Goal: Information Seeking & Learning: Learn about a topic

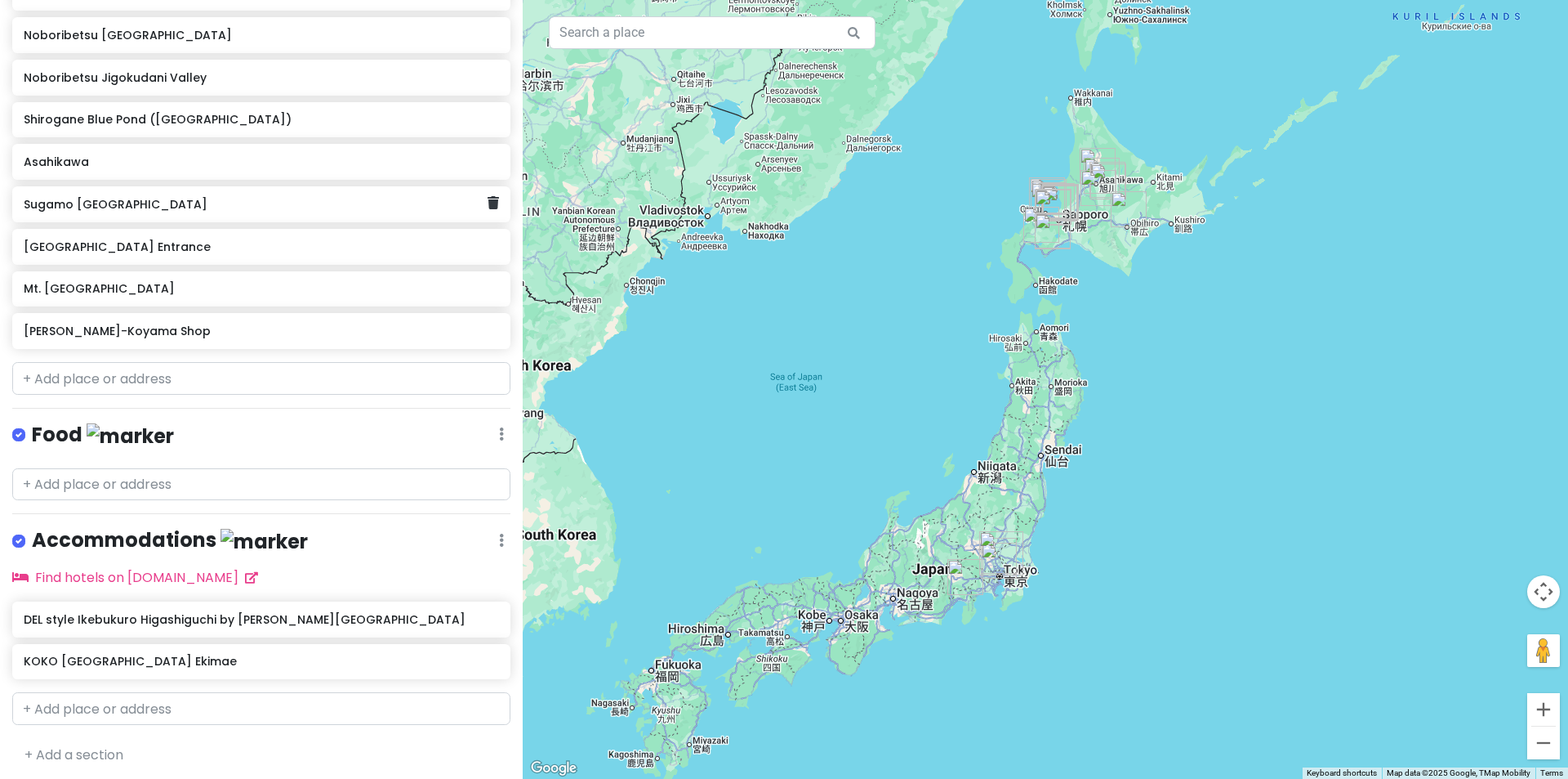
scroll to position [904, 0]
click at [185, 217] on div "Sugamo [GEOGRAPHIC_DATA]" at bounding box center [261, 202] width 498 height 36
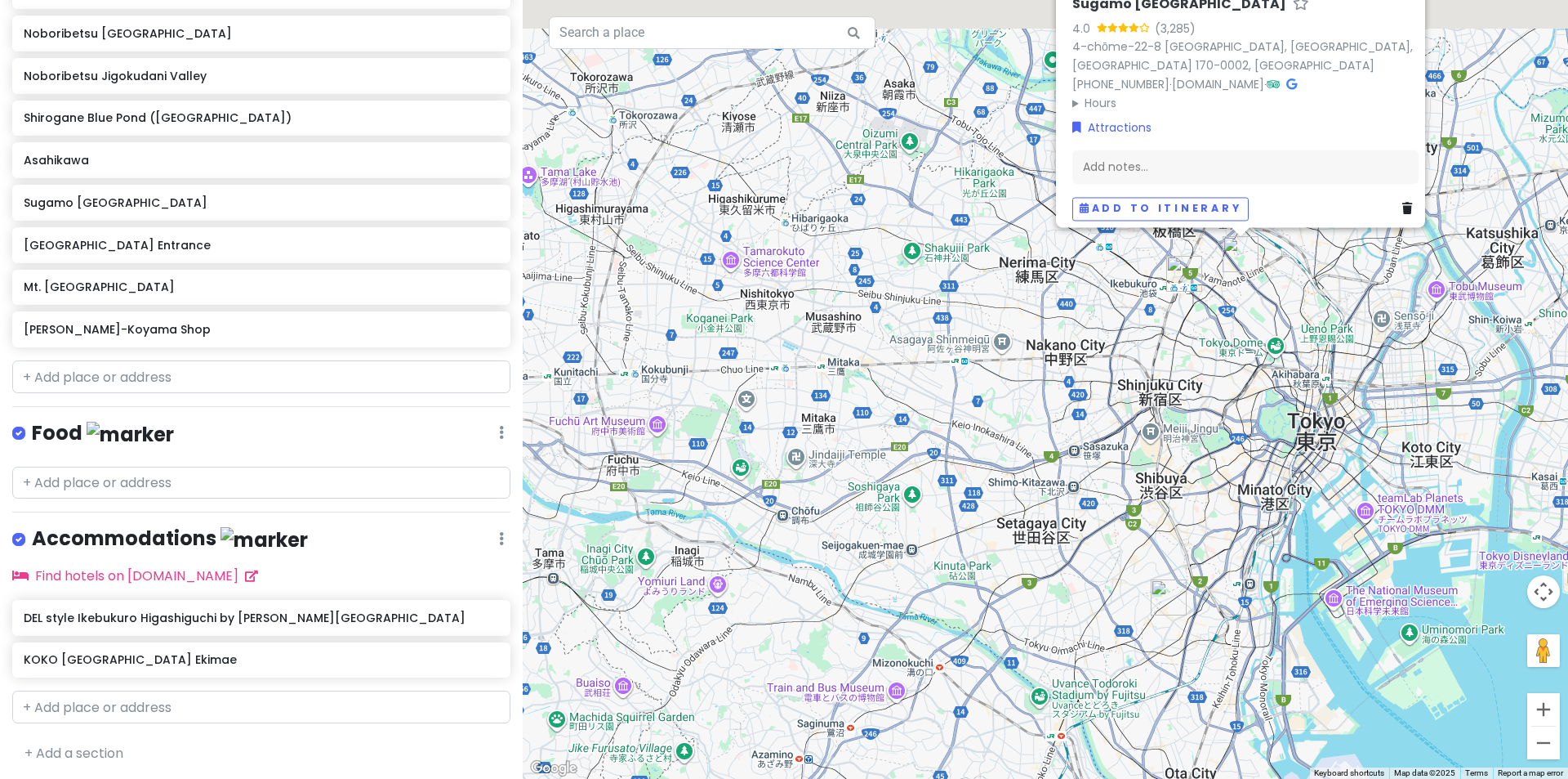
drag, startPoint x: 939, startPoint y: 408, endPoint x: 792, endPoint y: 494, distance: 170.3
click at [792, 494] on div "[GEOGRAPHIC_DATA] 4.0 (3,285) 4-chōme-22-8 [GEOGRAPHIC_DATA], [GEOGRAPHIC_DATA]…" at bounding box center [1045, 389] width 1045 height 779
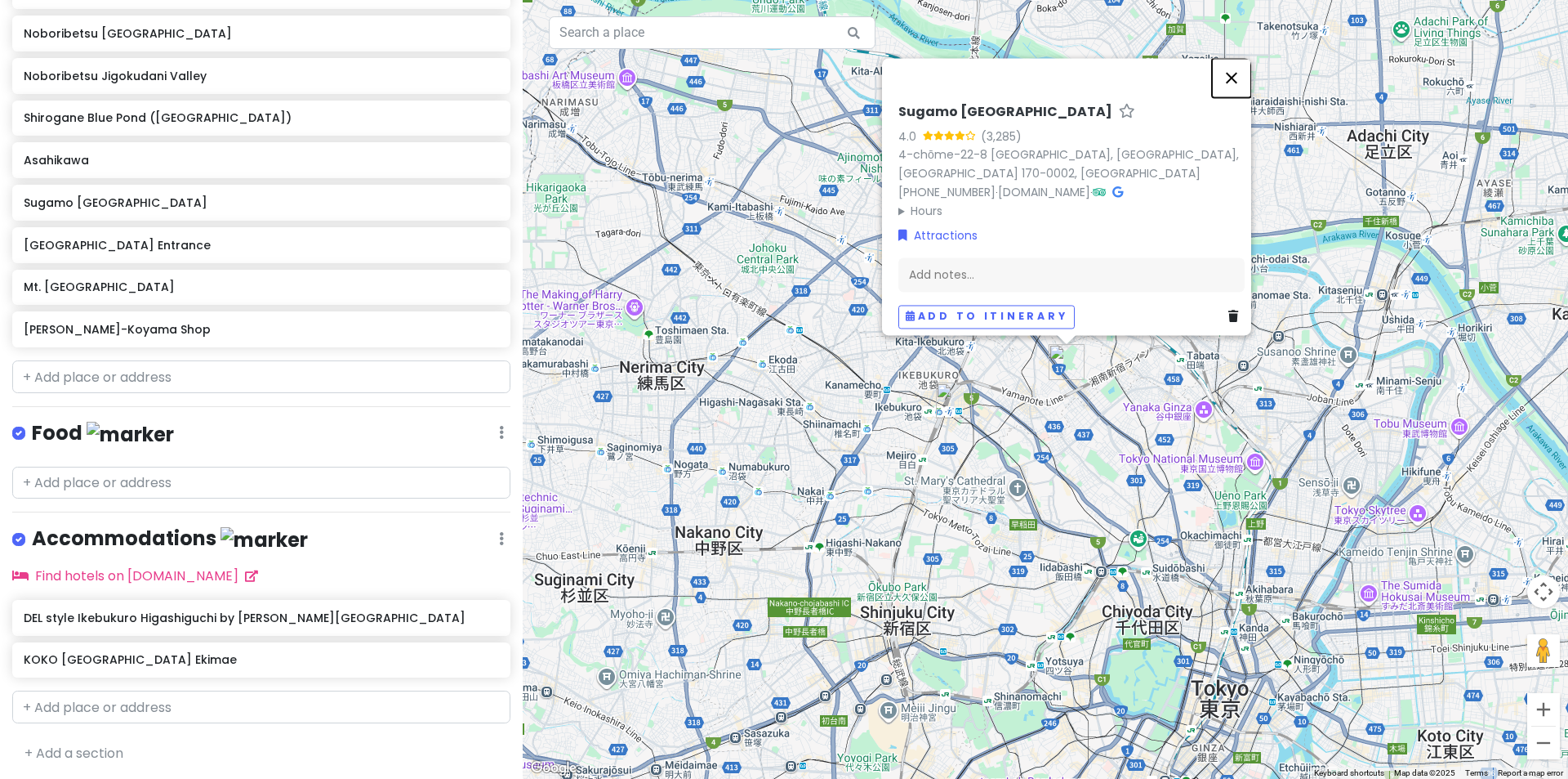
click at [1246, 66] on button "Close" at bounding box center [1232, 78] width 39 height 39
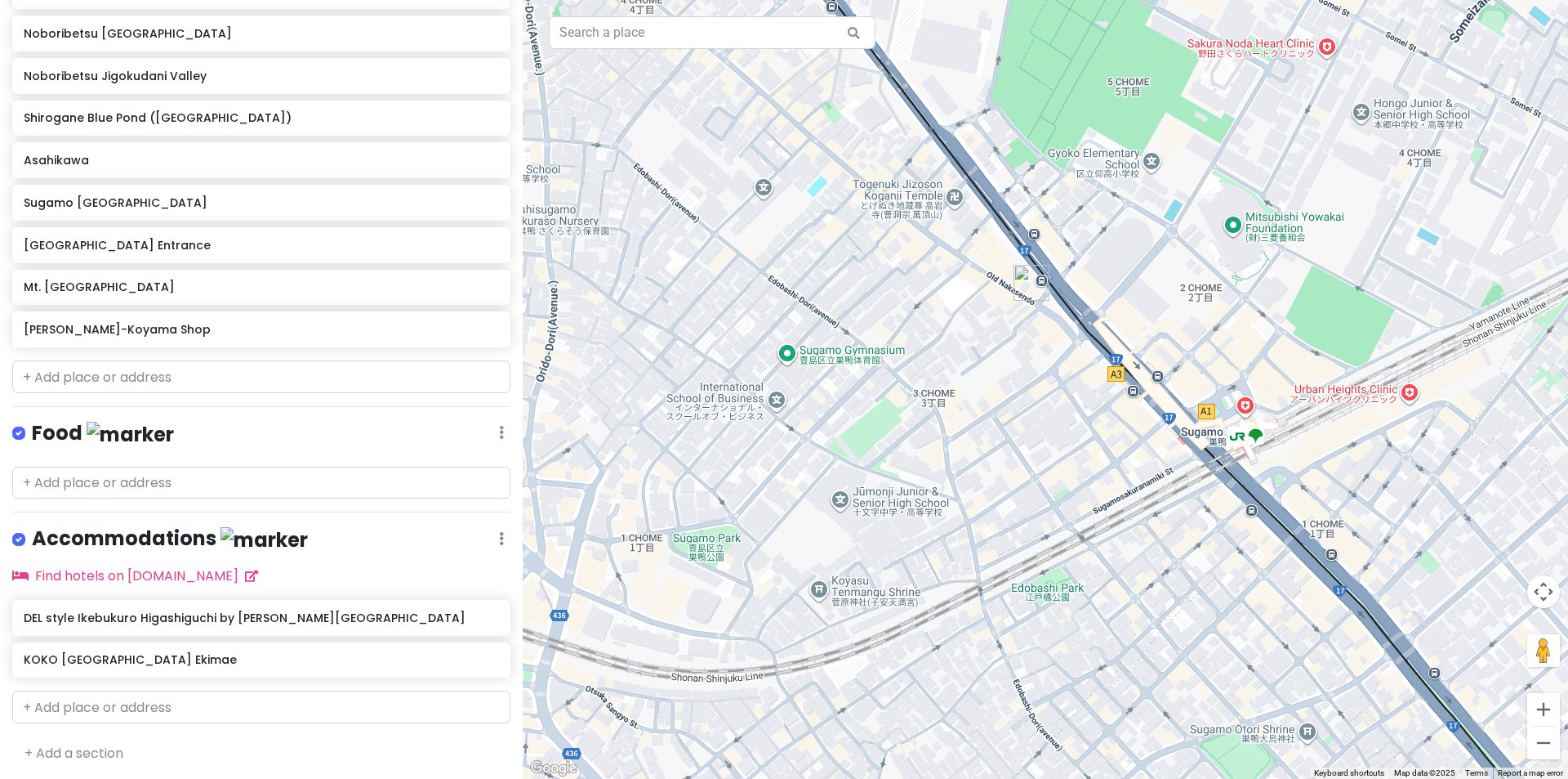
drag, startPoint x: 980, startPoint y: 321, endPoint x: 971, endPoint y: 367, distance: 46.9
click at [971, 367] on div at bounding box center [1045, 389] width 1045 height 779
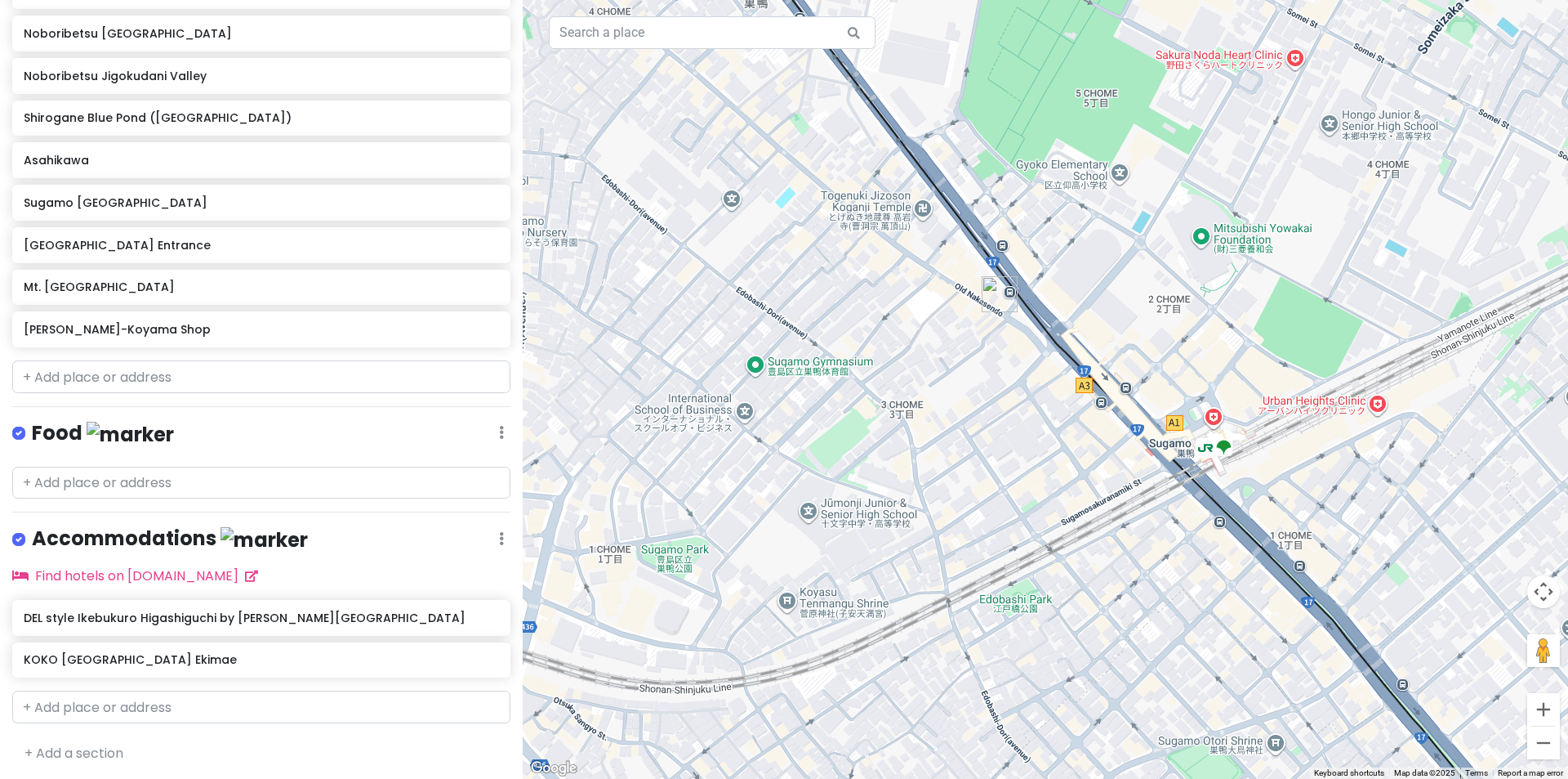
drag, startPoint x: 997, startPoint y: 391, endPoint x: 852, endPoint y: 395, distance: 145.1
click at [852, 395] on div at bounding box center [1045, 389] width 1045 height 779
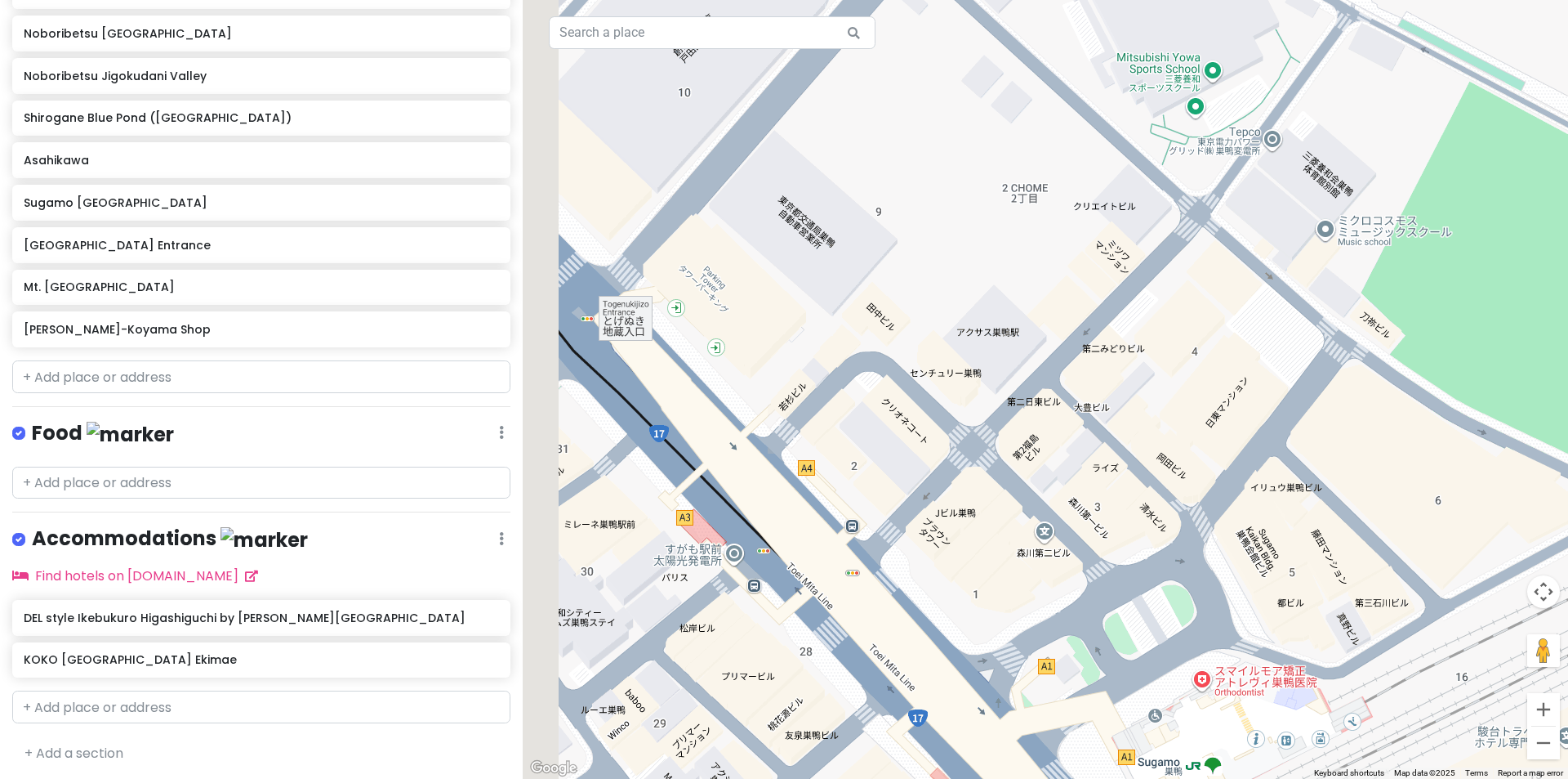
drag, startPoint x: 832, startPoint y: 400, endPoint x: 1006, endPoint y: 479, distance: 191.1
click at [1006, 479] on div at bounding box center [1045, 389] width 1045 height 779
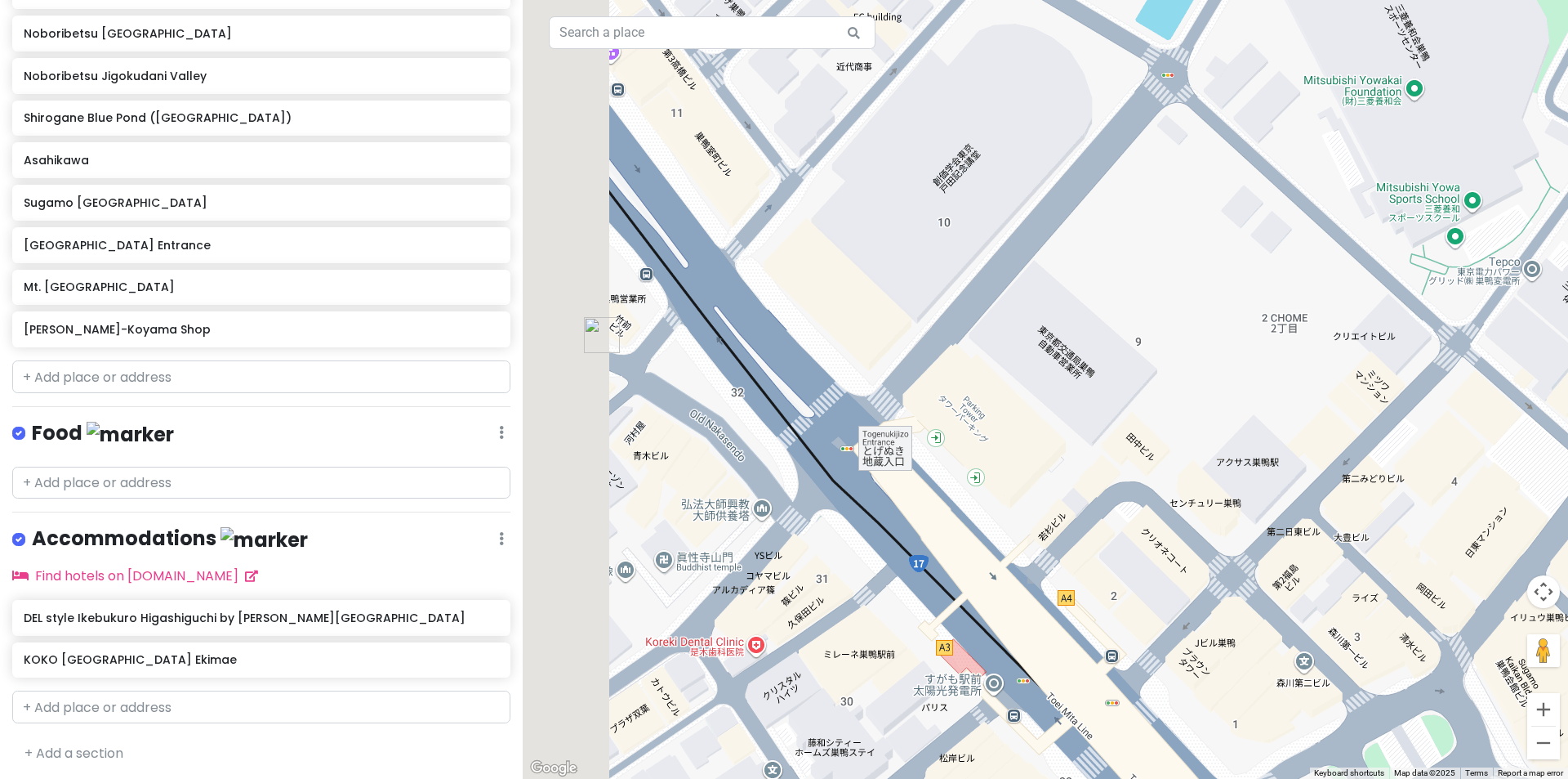
drag, startPoint x: 788, startPoint y: 407, endPoint x: 993, endPoint y: 496, distance: 223.5
click at [1014, 513] on div at bounding box center [1045, 389] width 1045 height 779
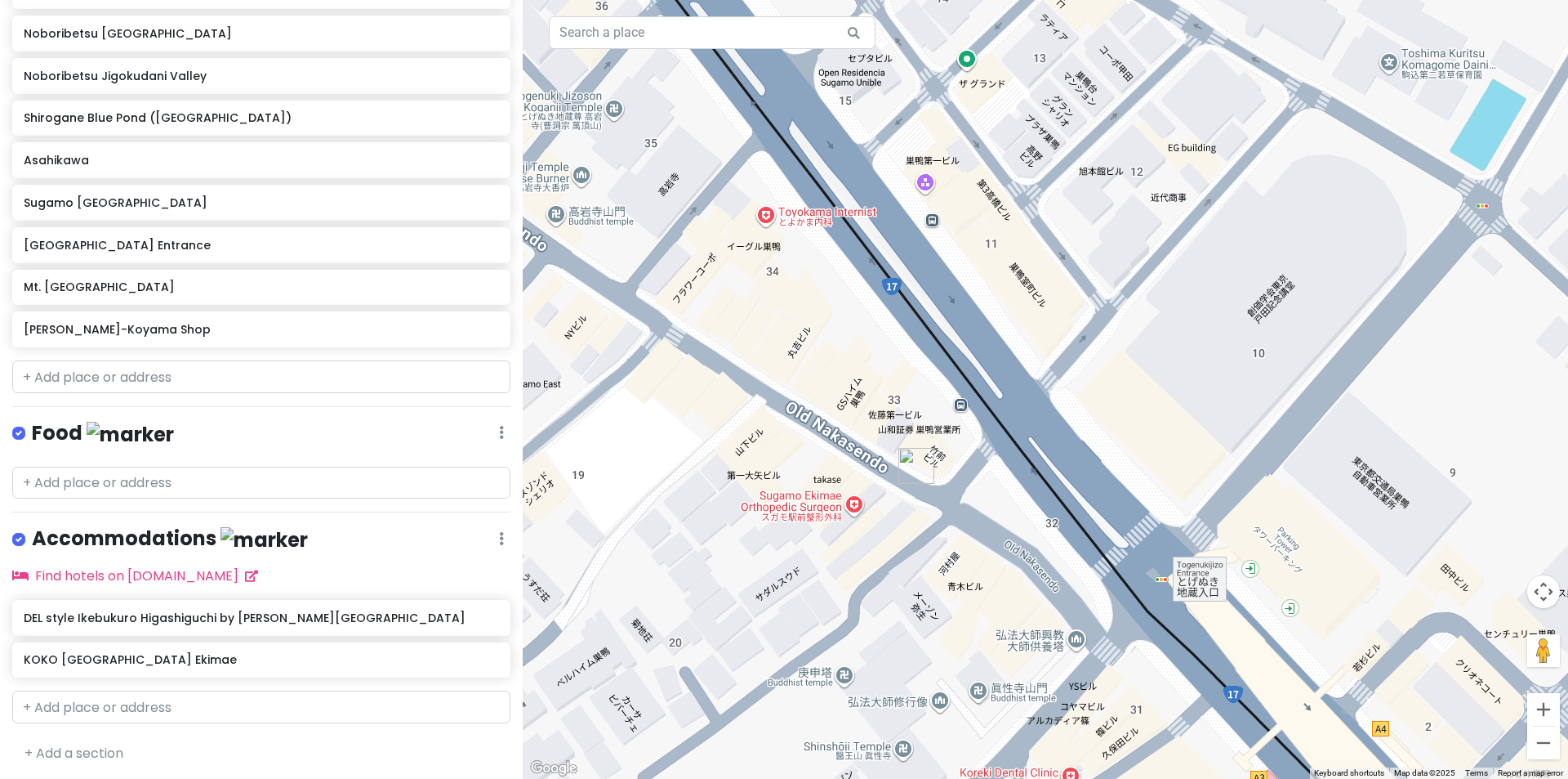
click at [905, 466] on img "Sugamo Jizodori Shopping Street" at bounding box center [916, 465] width 36 height 36
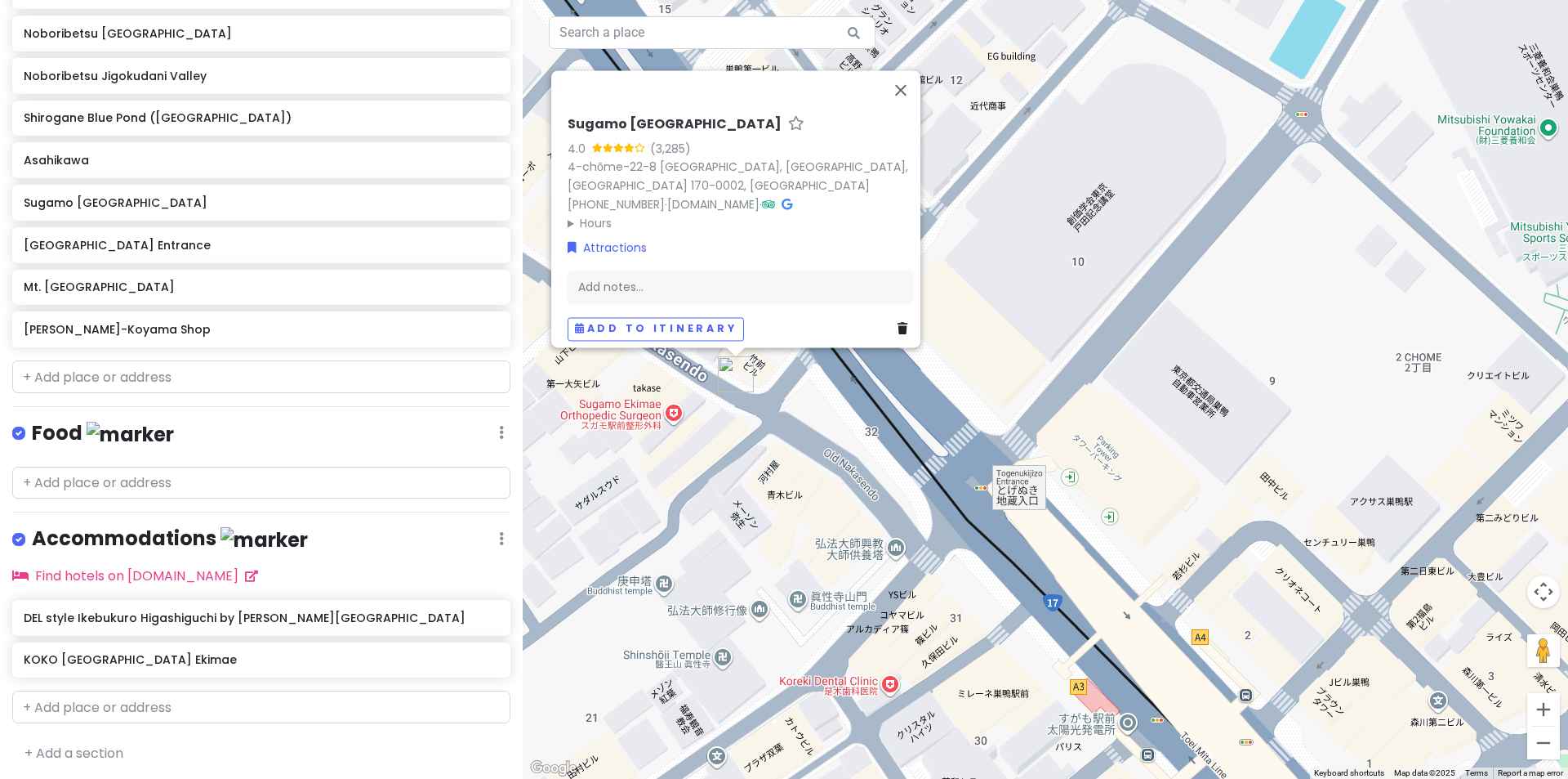
drag, startPoint x: 1012, startPoint y: 529, endPoint x: 740, endPoint y: 348, distance: 326.7
click at [741, 350] on div "[GEOGRAPHIC_DATA] 4.0 (3,285) 4-chōme-22-8 [GEOGRAPHIC_DATA], [GEOGRAPHIC_DATA]…" at bounding box center [1045, 389] width 1045 height 779
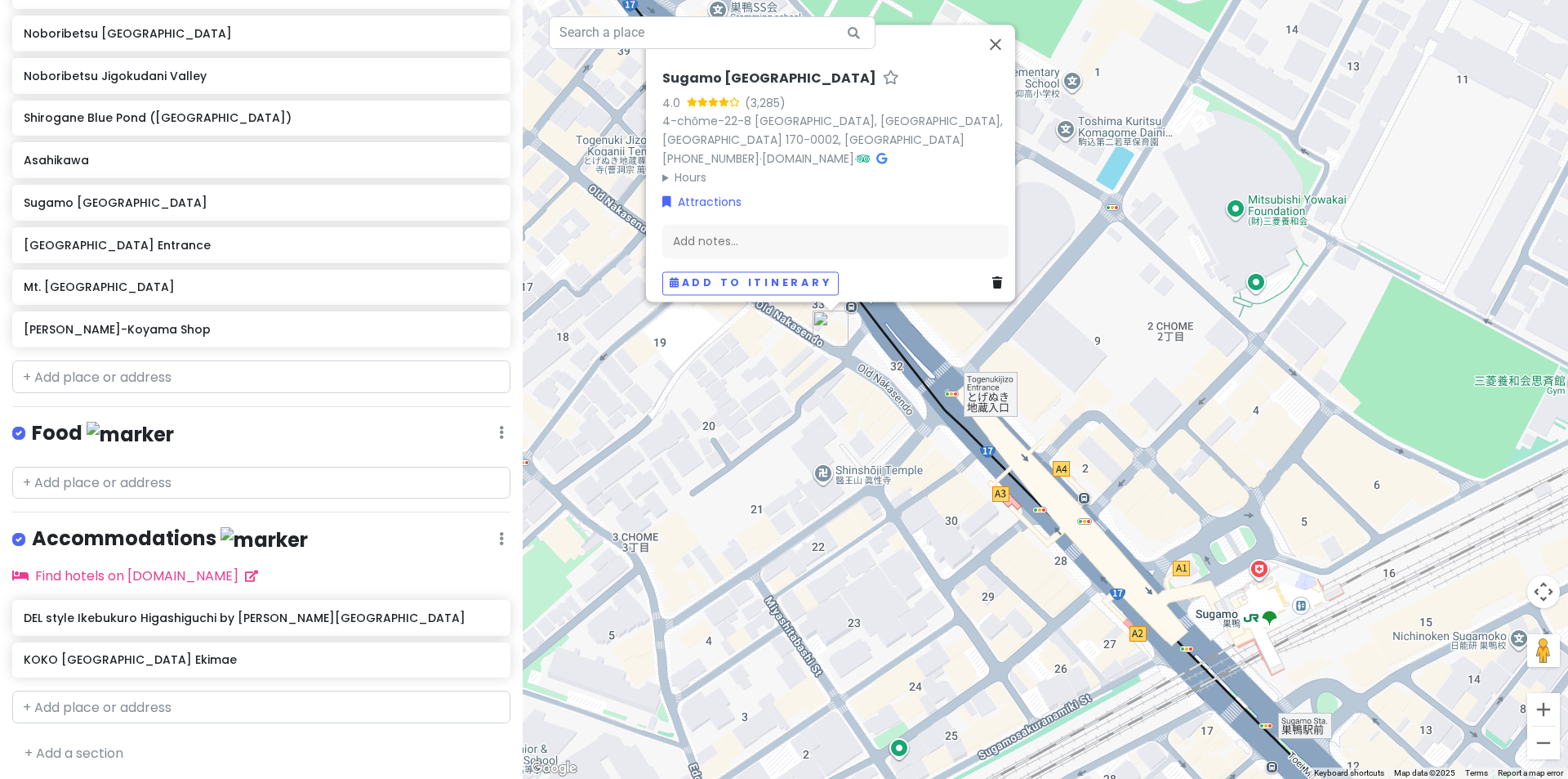
drag, startPoint x: 1119, startPoint y: 472, endPoint x: 1068, endPoint y: 409, distance: 81.1
click at [1116, 471] on div "[GEOGRAPHIC_DATA] 4.0 (3,285) 4-chōme-22-8 [GEOGRAPHIC_DATA], [GEOGRAPHIC_DATA]…" at bounding box center [1045, 389] width 1045 height 779
click at [1011, 31] on button "Close" at bounding box center [995, 43] width 39 height 39
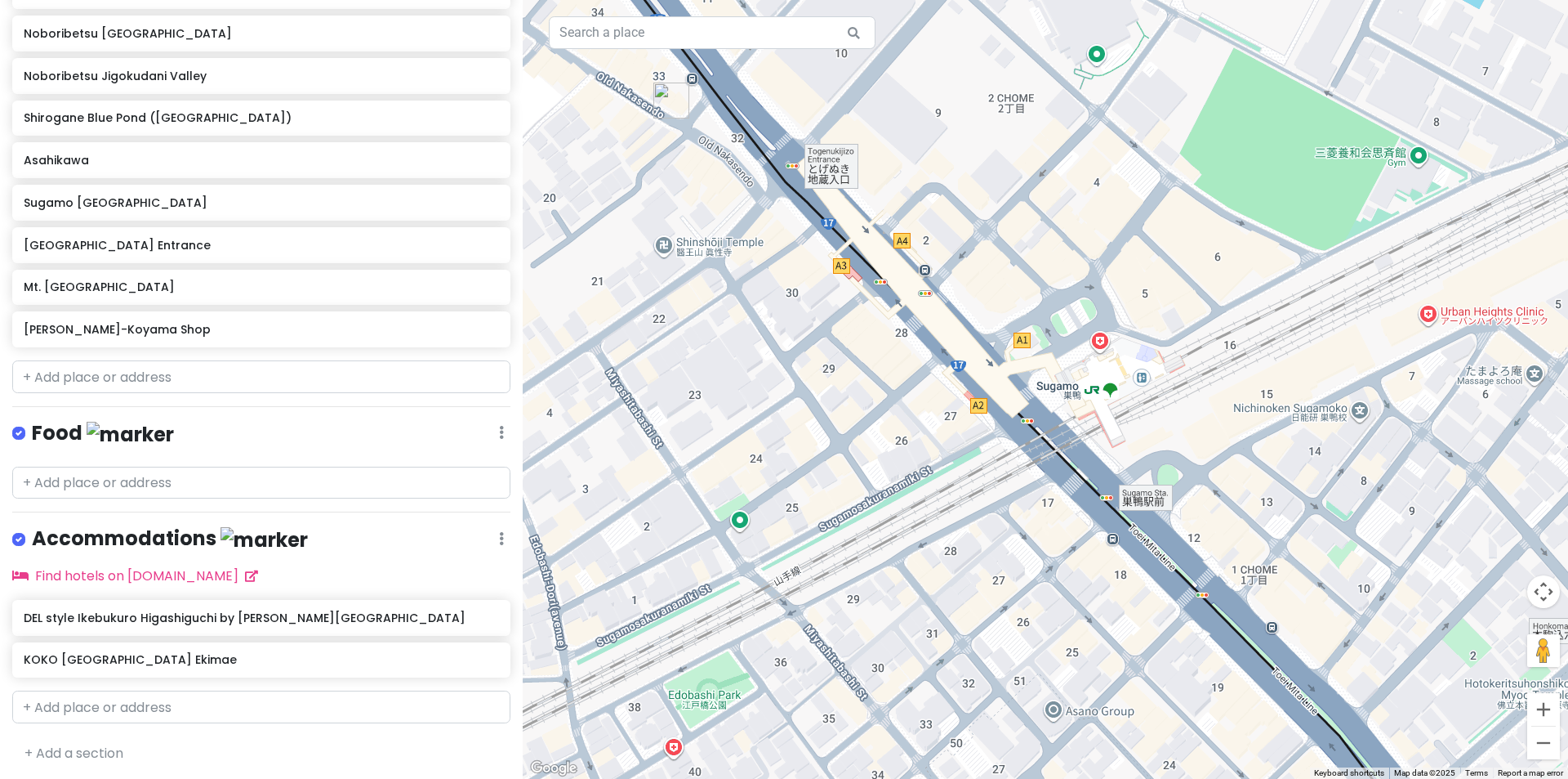
drag, startPoint x: 1110, startPoint y: 334, endPoint x: 959, endPoint y: 114, distance: 266.8
click at [959, 114] on div at bounding box center [1045, 389] width 1045 height 779
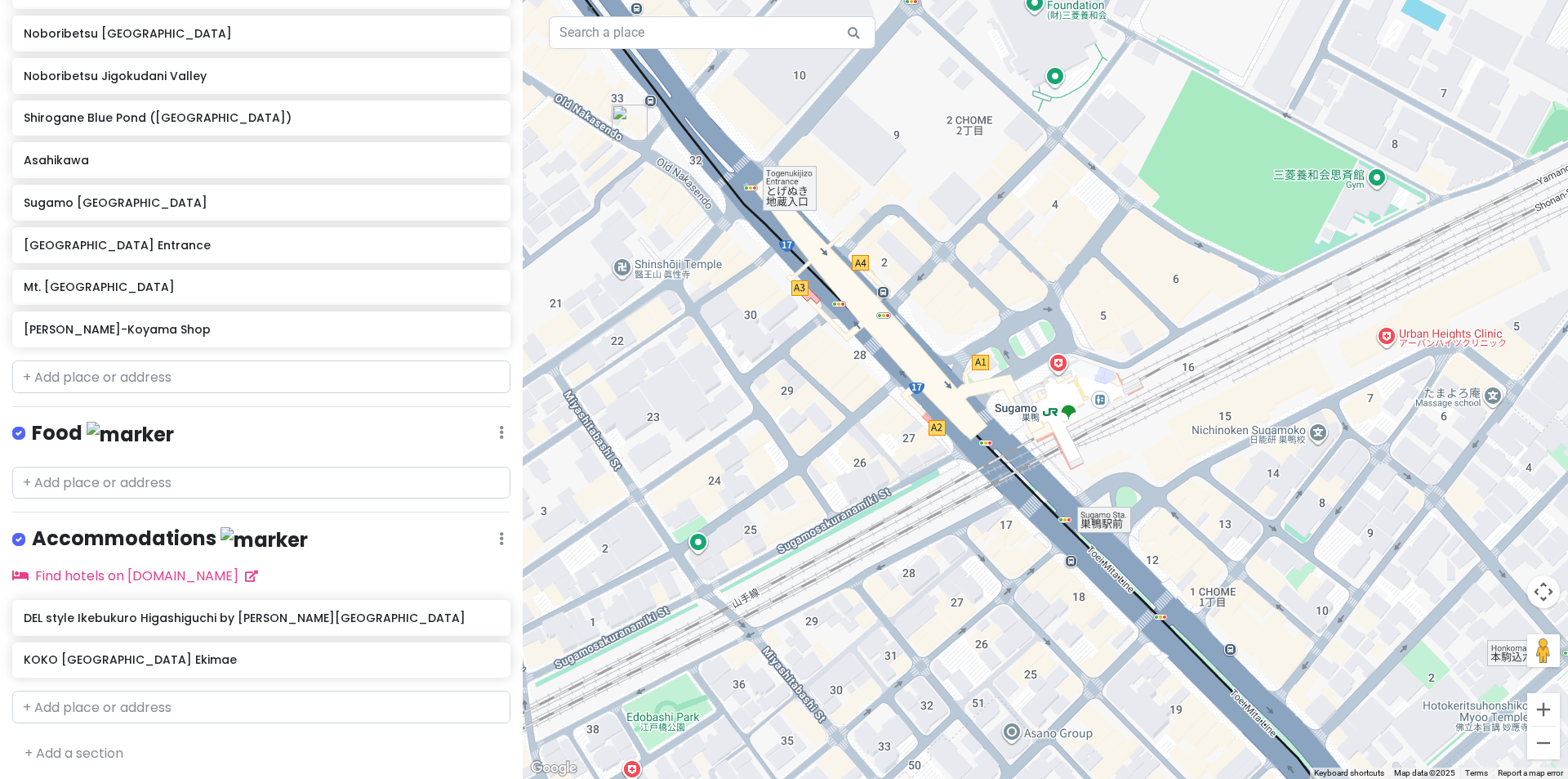
drag, startPoint x: 1062, startPoint y: 229, endPoint x: 976, endPoint y: 269, distance: 94.8
click at [977, 268] on div at bounding box center [1045, 389] width 1045 height 779
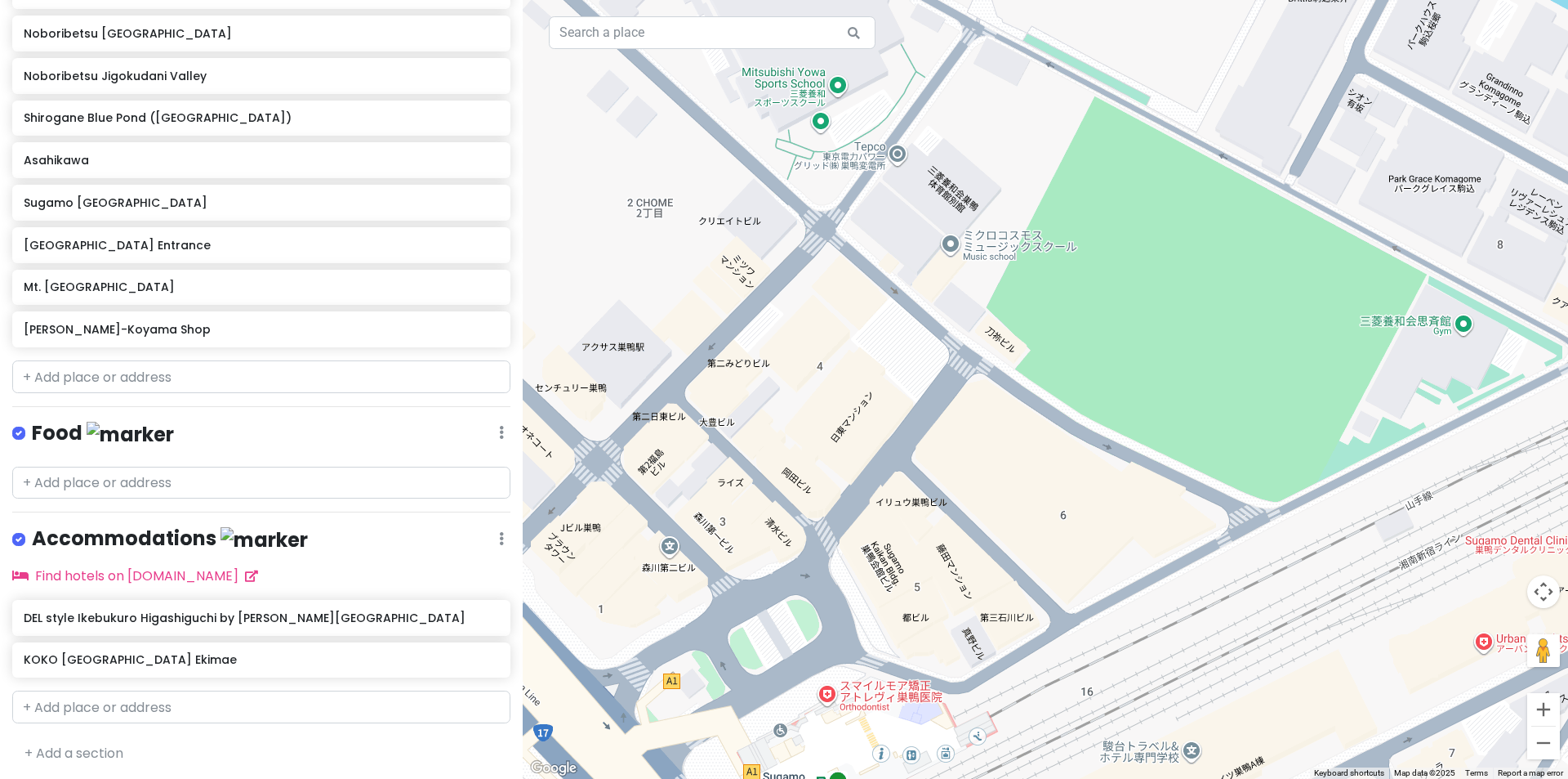
drag, startPoint x: 955, startPoint y: 291, endPoint x: 933, endPoint y: 496, distance: 206.2
click at [934, 495] on div at bounding box center [1045, 389] width 1045 height 779
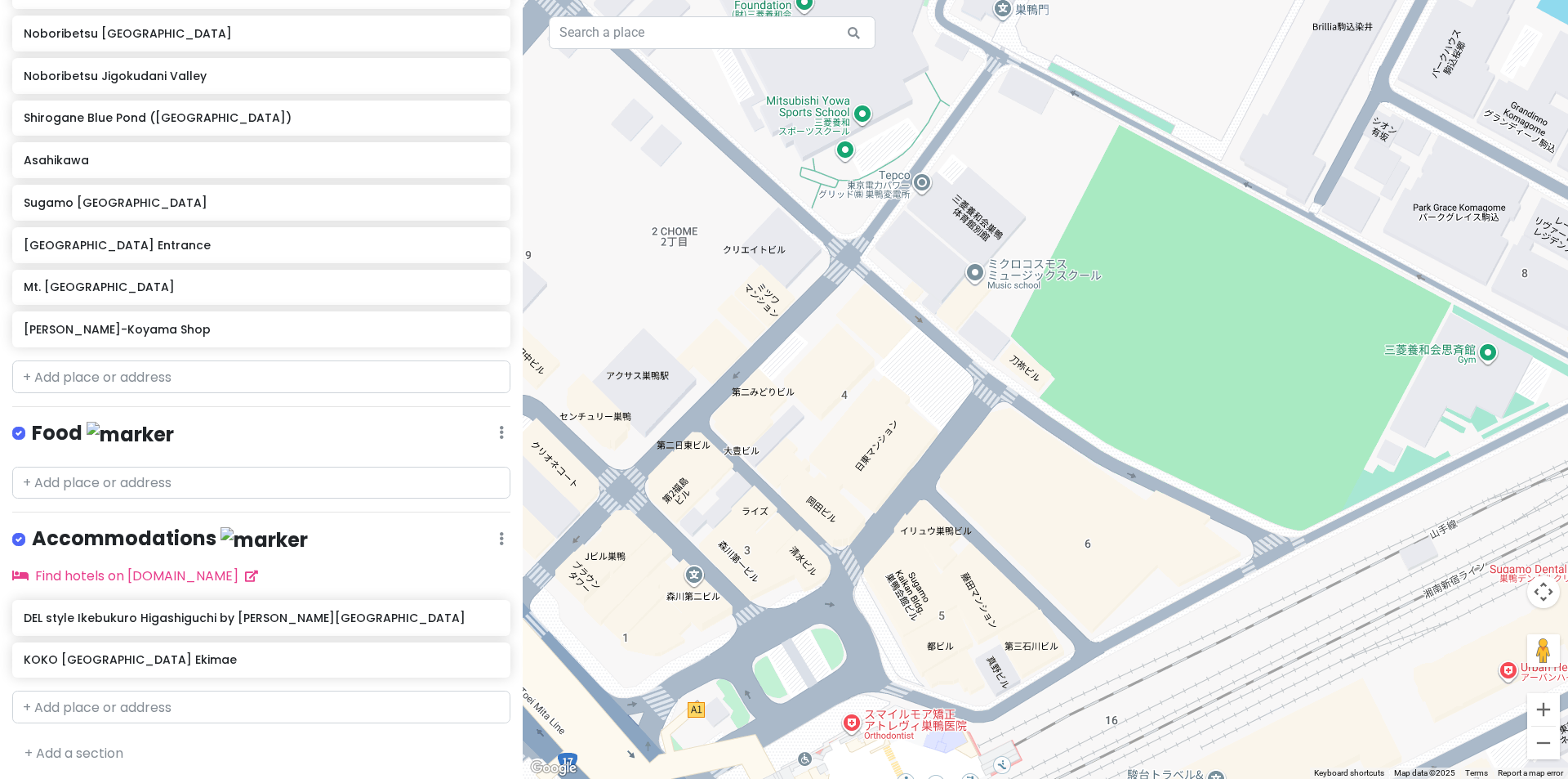
drag, startPoint x: 850, startPoint y: 399, endPoint x: 976, endPoint y: 438, distance: 131.9
click at [975, 439] on div at bounding box center [1045, 389] width 1045 height 779
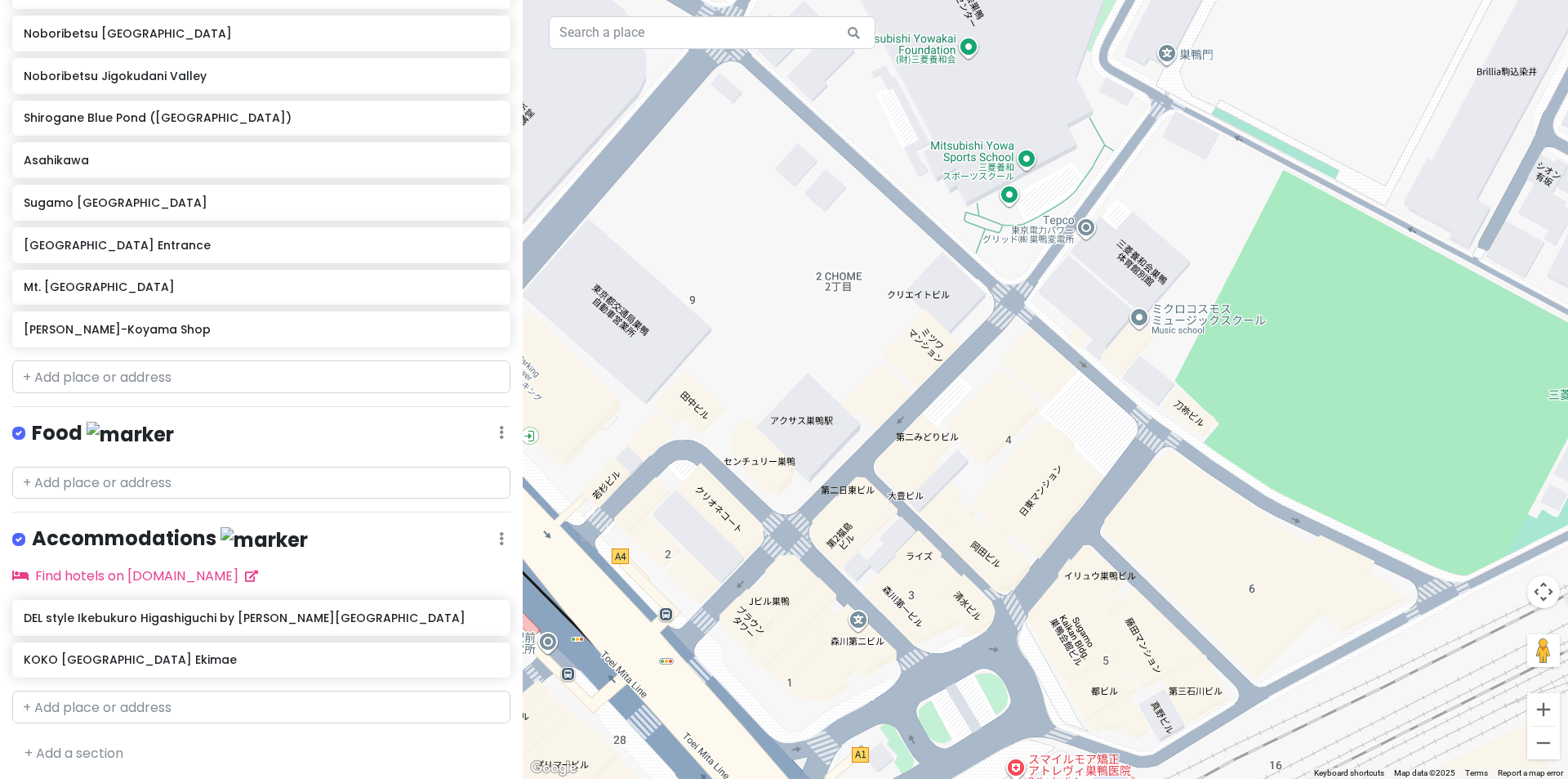
drag, startPoint x: 805, startPoint y: 378, endPoint x: 1090, endPoint y: 406, distance: 286.4
click at [1090, 406] on div at bounding box center [1045, 389] width 1045 height 779
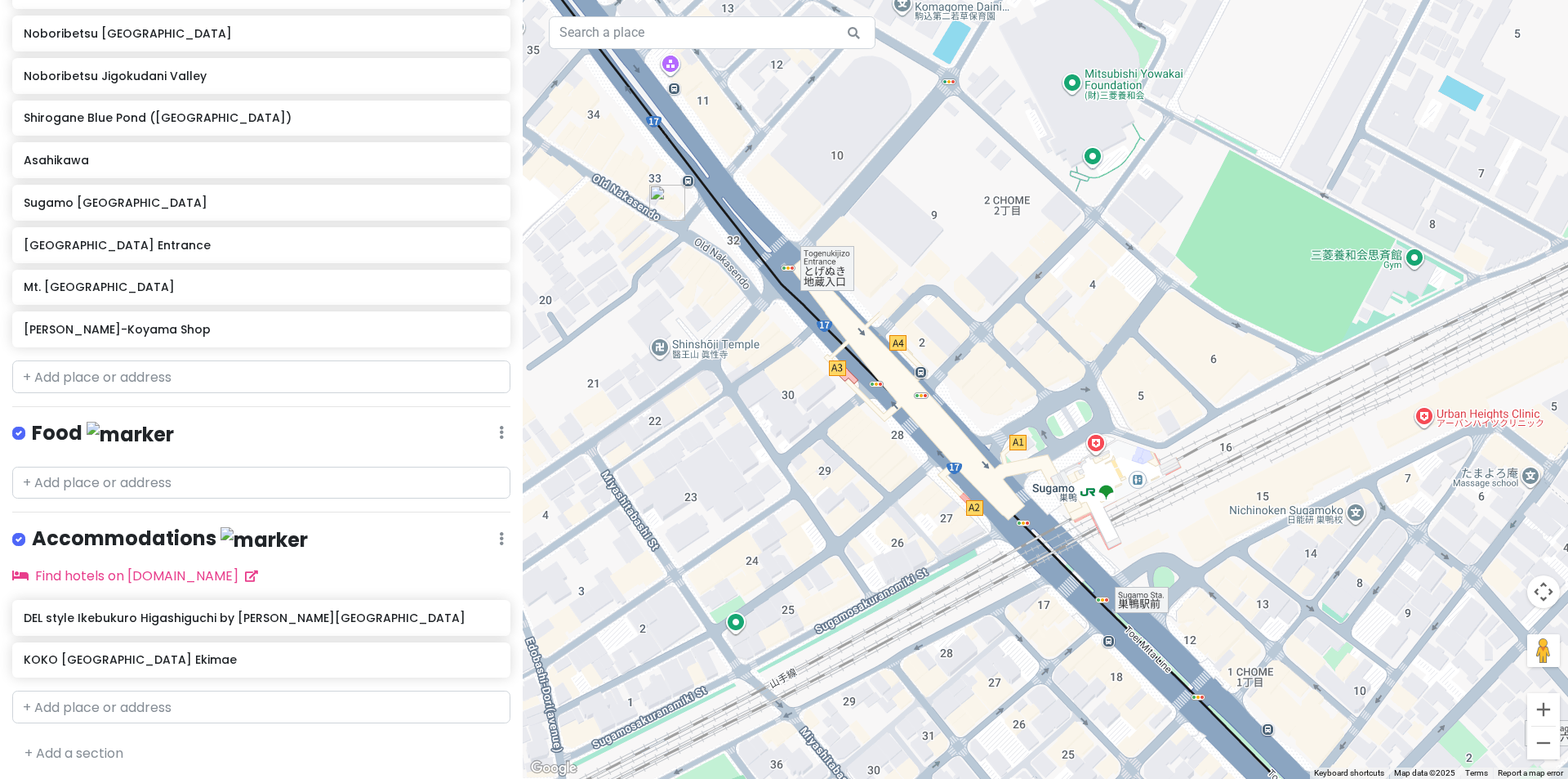
drag, startPoint x: 1140, startPoint y: 478, endPoint x: 950, endPoint y: 325, distance: 243.9
click at [950, 325] on div at bounding box center [1045, 389] width 1045 height 779
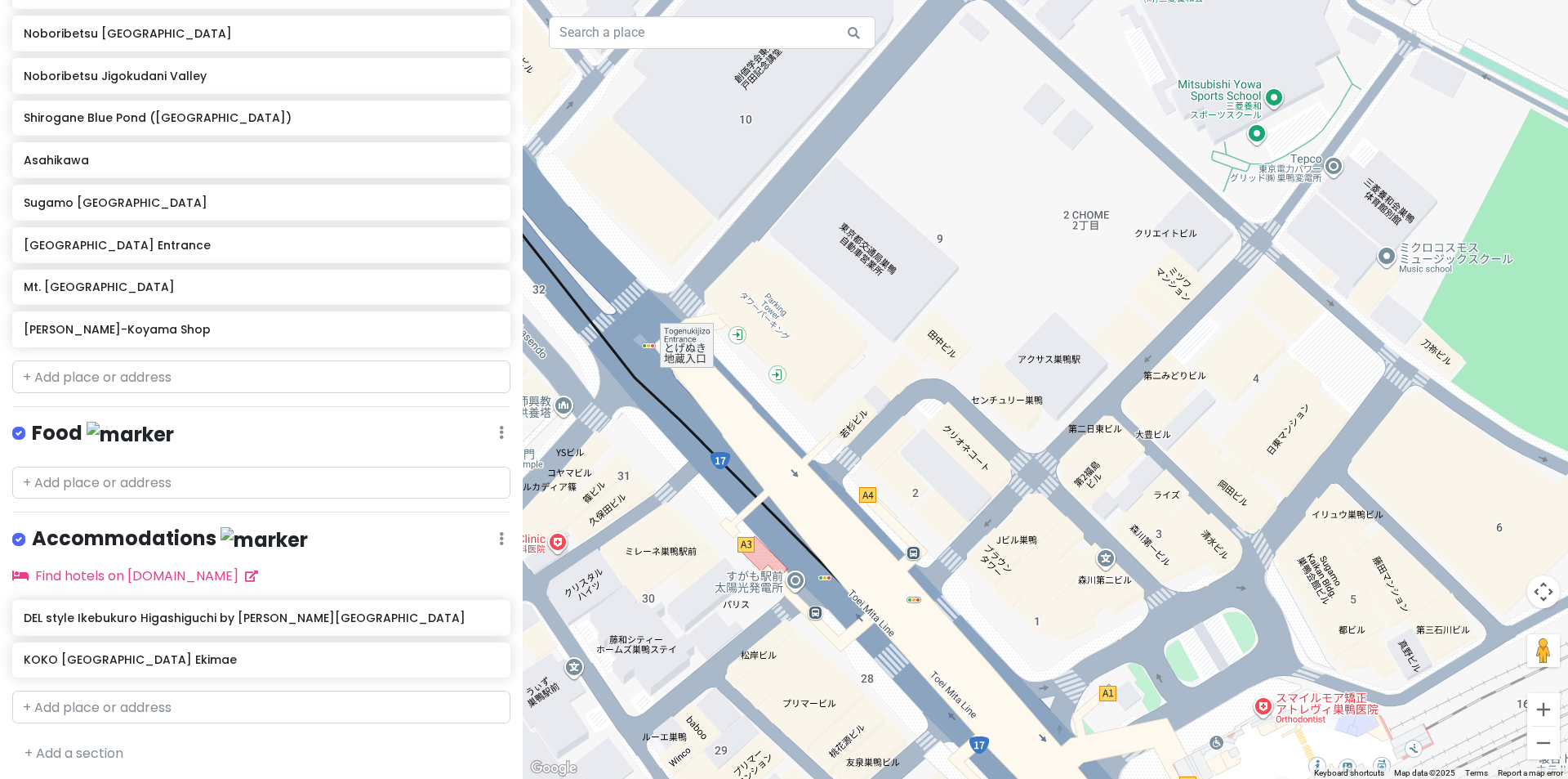
drag, startPoint x: 897, startPoint y: 307, endPoint x: 991, endPoint y: 483, distance: 199.5
click at [991, 483] on div at bounding box center [1045, 389] width 1045 height 779
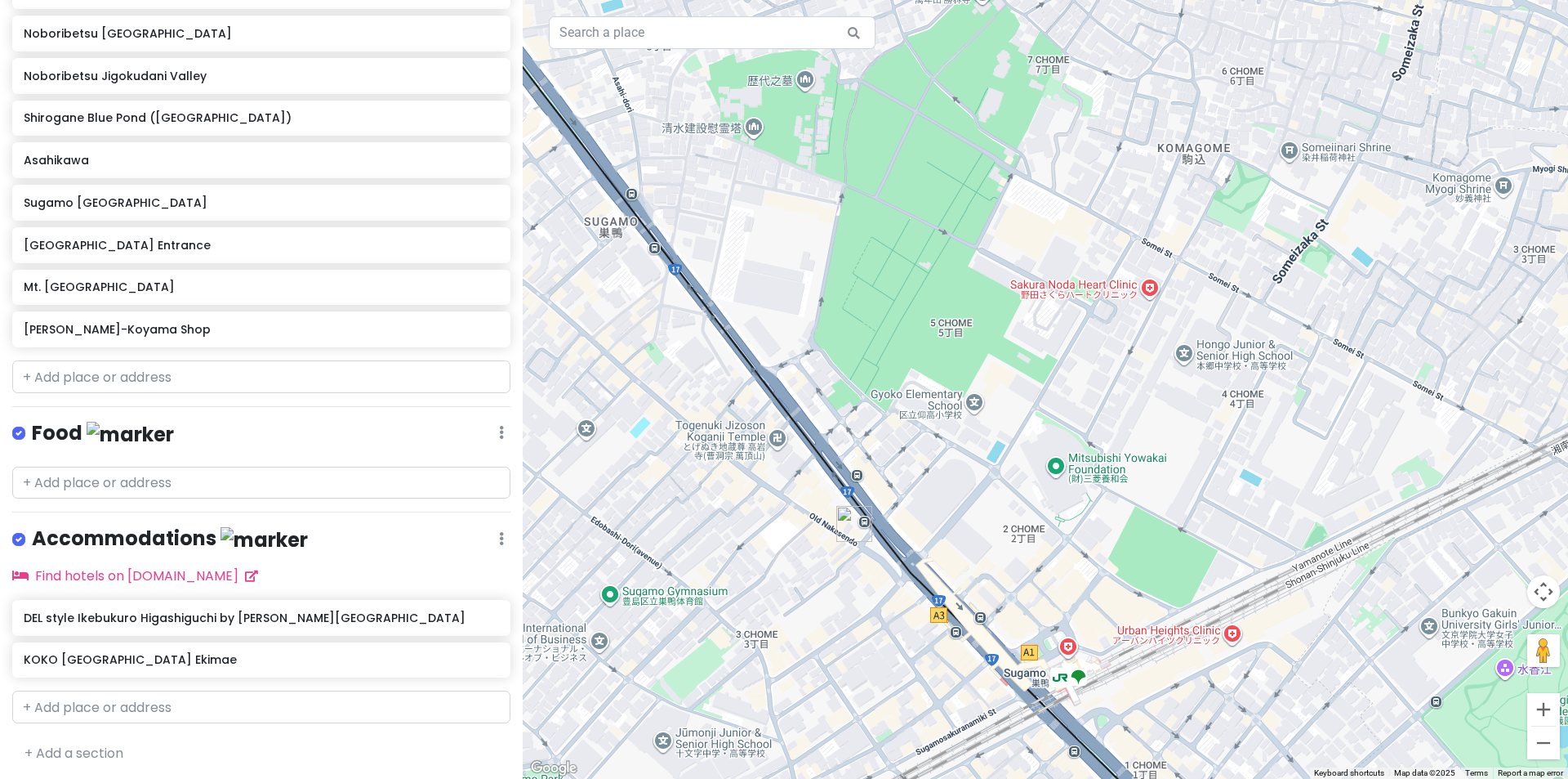
drag, startPoint x: 1062, startPoint y: 479, endPoint x: 875, endPoint y: 282, distance: 271.6
click at [875, 282] on div at bounding box center [1045, 389] width 1045 height 779
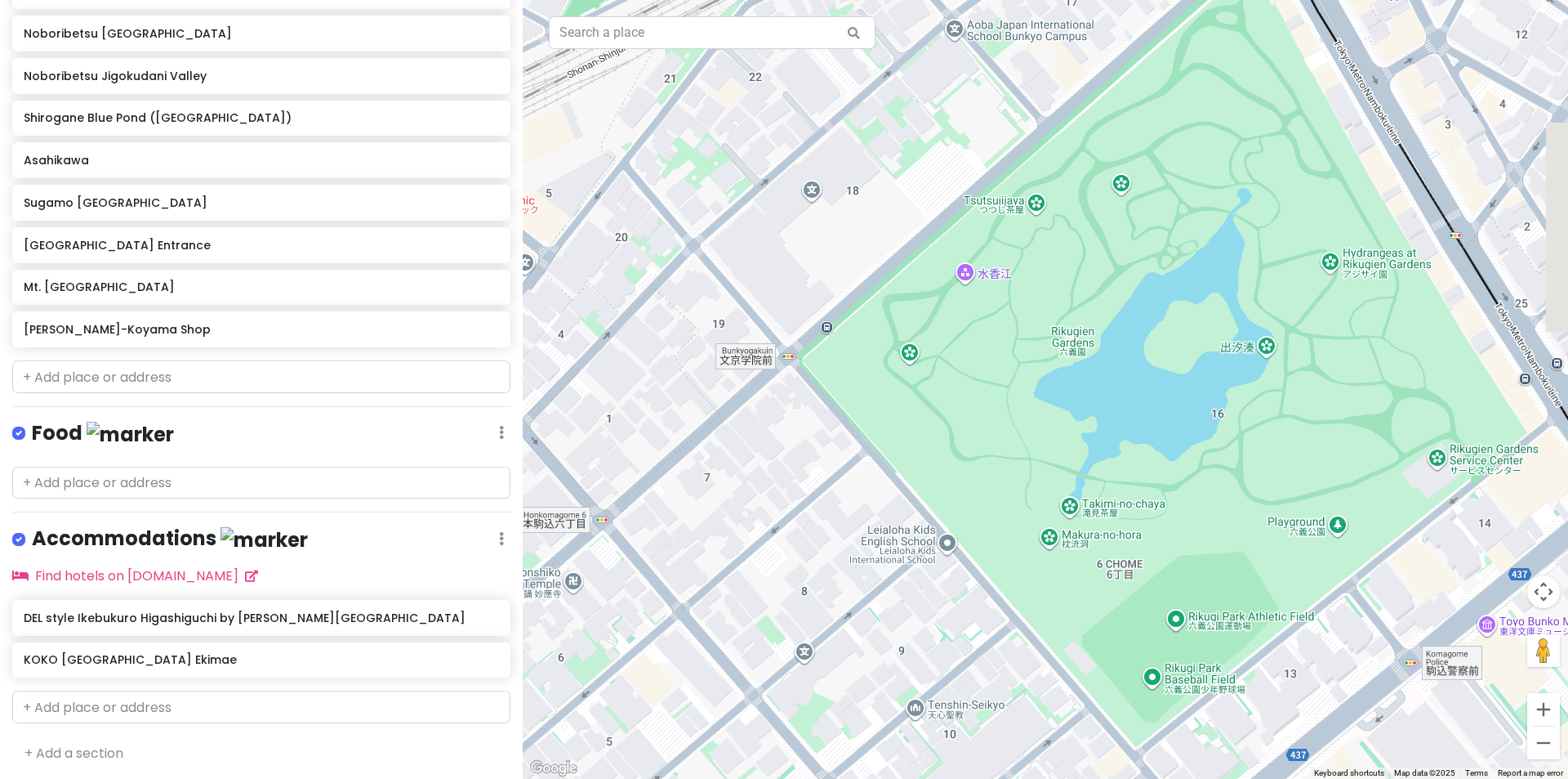
drag, startPoint x: 1262, startPoint y: 469, endPoint x: 1089, endPoint y: 391, distance: 189.8
click at [1089, 391] on div at bounding box center [1045, 389] width 1045 height 779
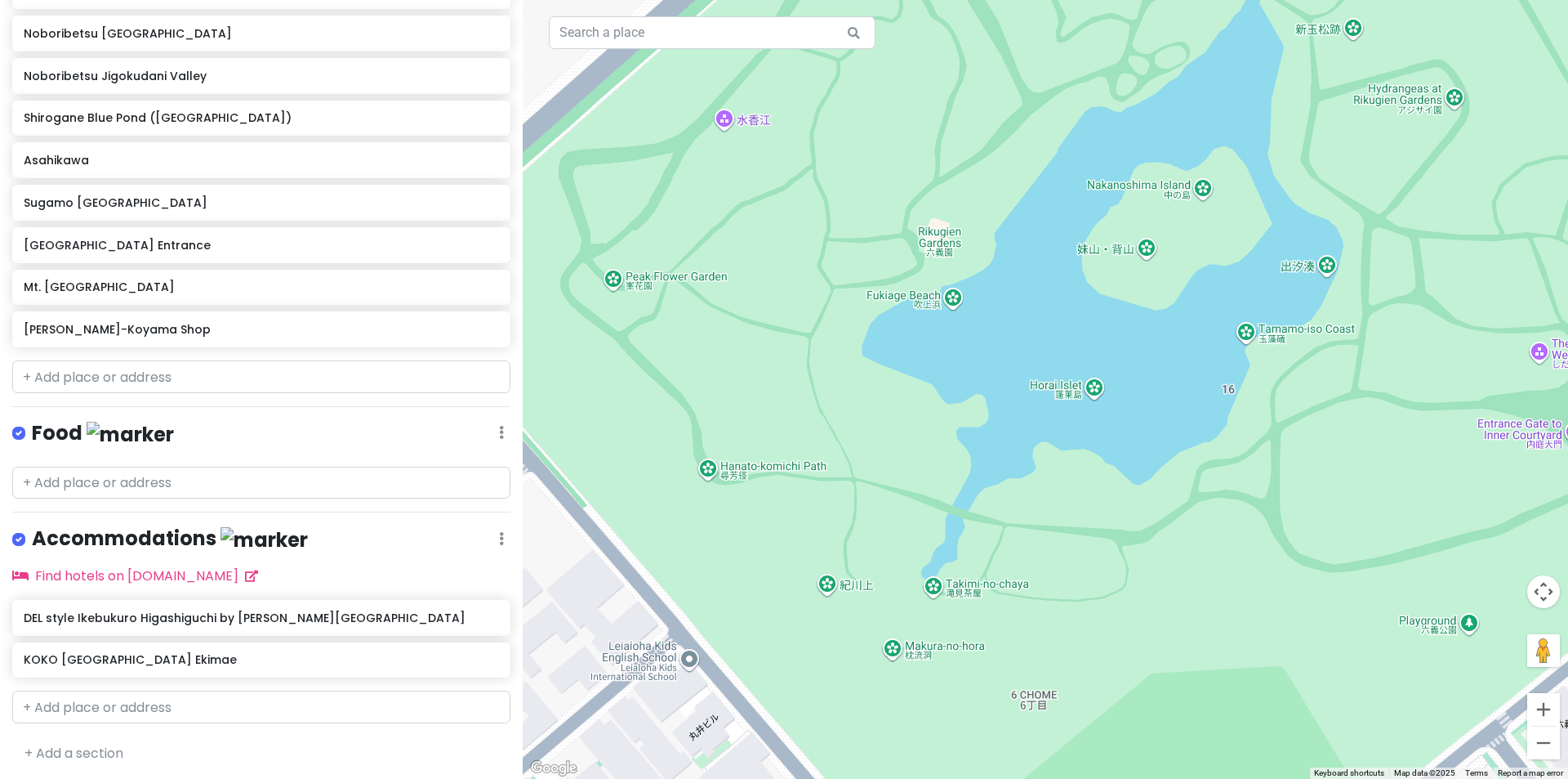
click at [944, 244] on div at bounding box center [1045, 389] width 1045 height 779
